Goal: Transaction & Acquisition: Obtain resource

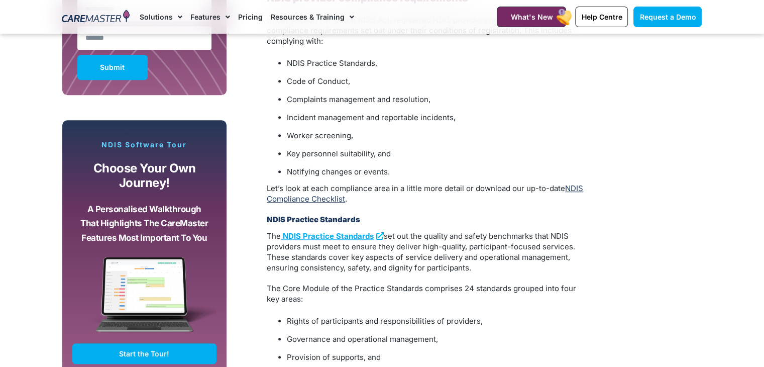
click at [317, 188] on link "NDIS Compliance Checklist" at bounding box center [425, 193] width 316 height 20
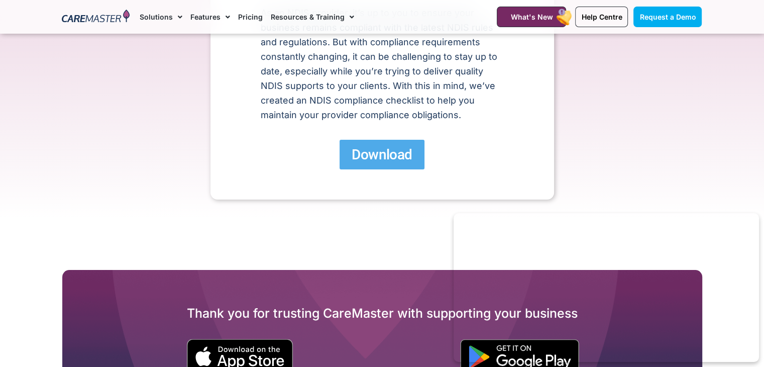
click at [371, 153] on span "Download" at bounding box center [382, 155] width 60 height 18
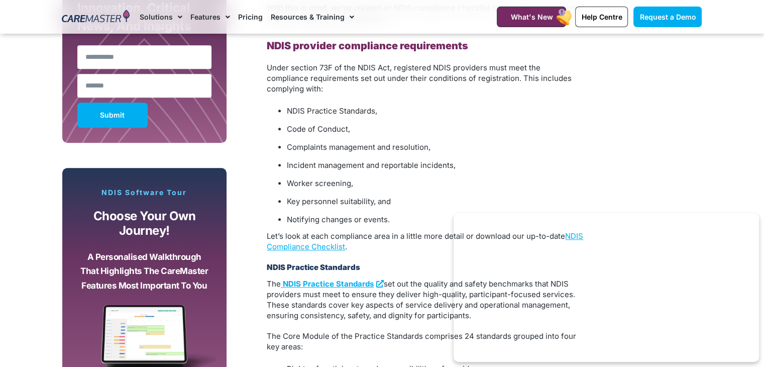
scroll to position [703, 0]
